Goal: Task Accomplishment & Management: Manage account settings

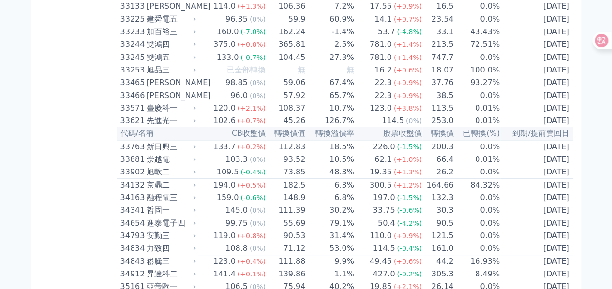
scroll to position [1853, 0]
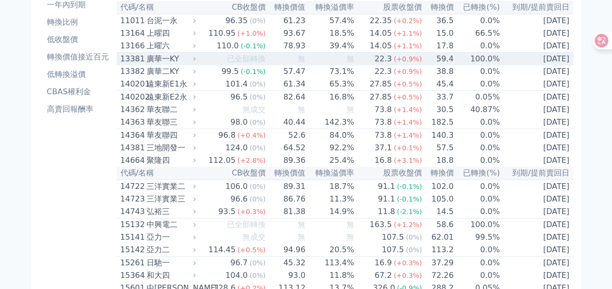
scroll to position [0, 0]
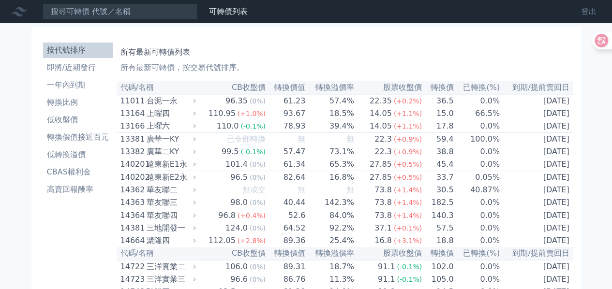
click at [587, 10] on link "登出" at bounding box center [588, 11] width 31 height 15
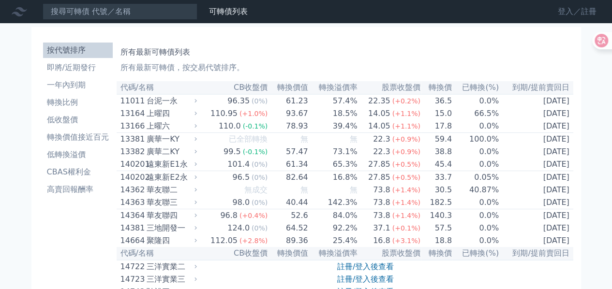
click at [566, 15] on link "登入／註冊" at bounding box center [577, 11] width 54 height 15
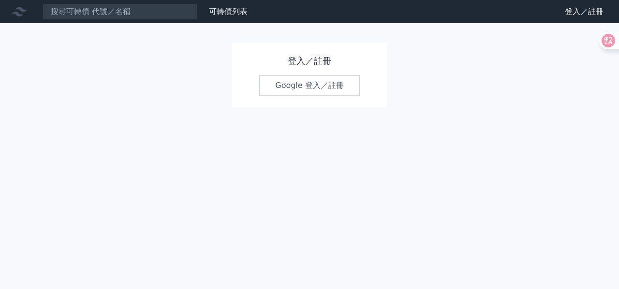
click at [283, 78] on link "Google 登入／註冊" at bounding box center [309, 85] width 101 height 20
